Goal: Find specific page/section: Find specific page/section

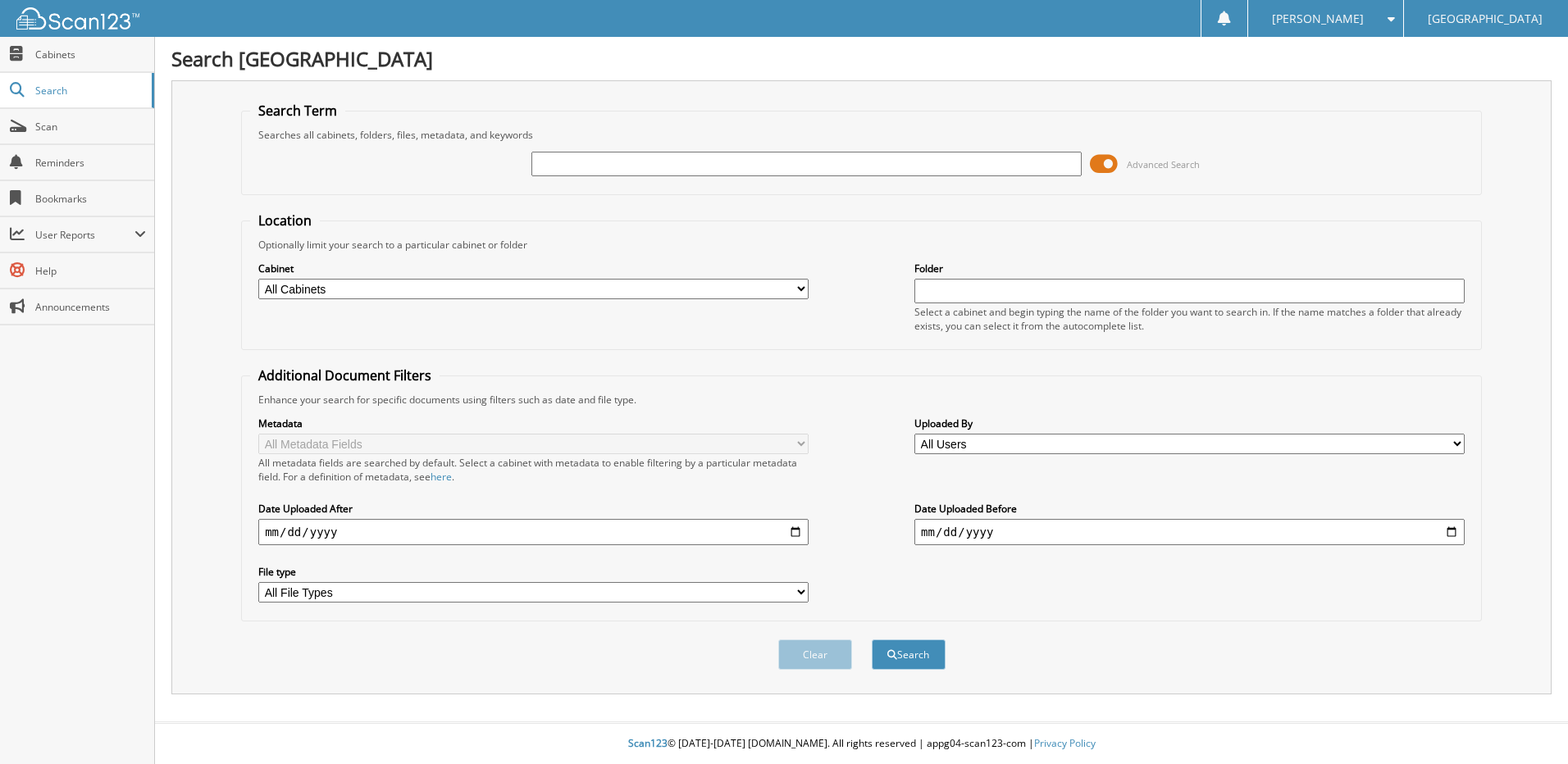
paste input "Q21148"
type input "Q21148"
click at [925, 658] on button "Search" at bounding box center [908, 655] width 74 height 31
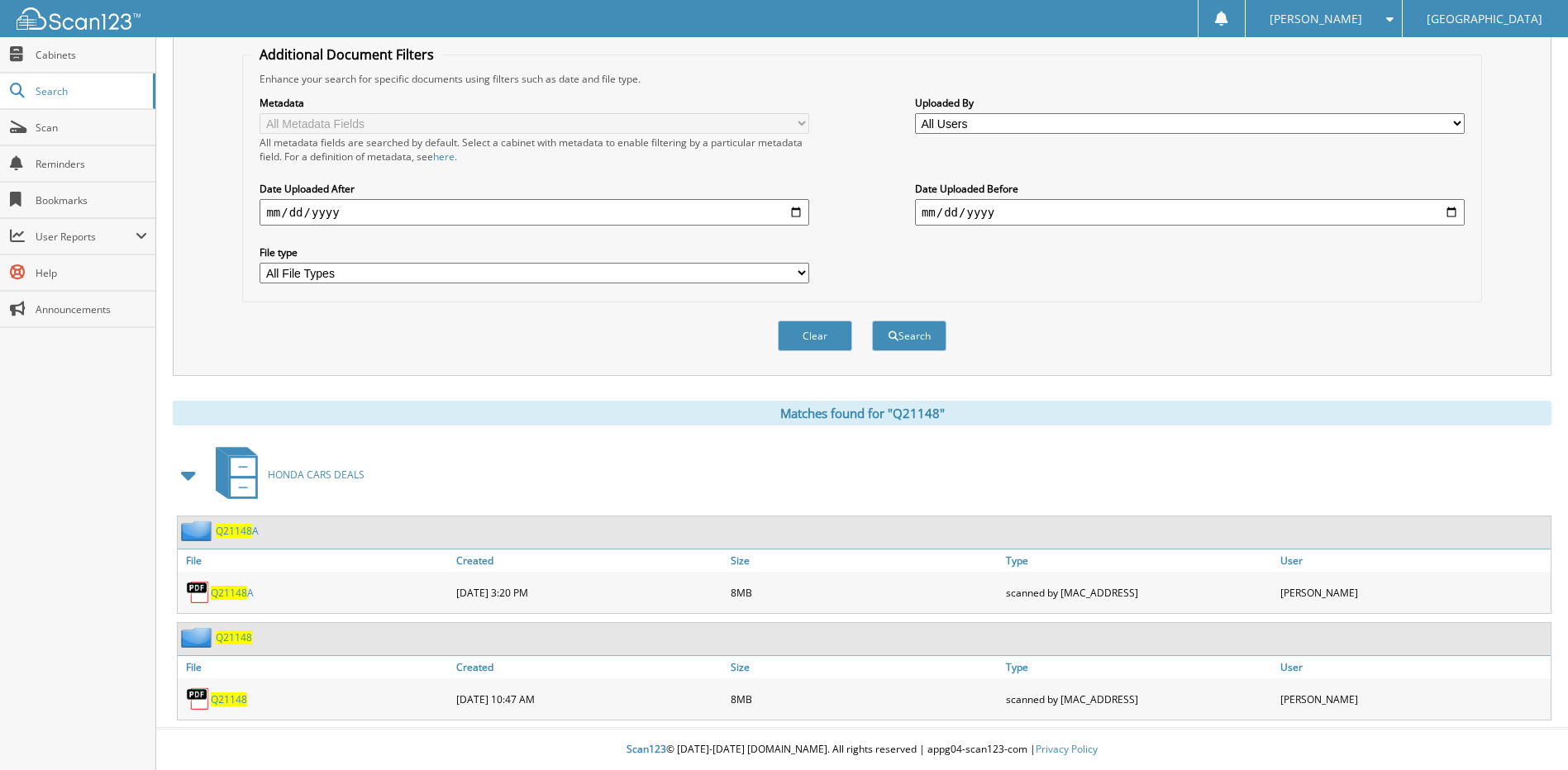
scroll to position [325, 0]
click at [232, 699] on span "Q21148" at bounding box center [229, 700] width 36 height 14
